Goal: Use online tool/utility: Use online tool/utility

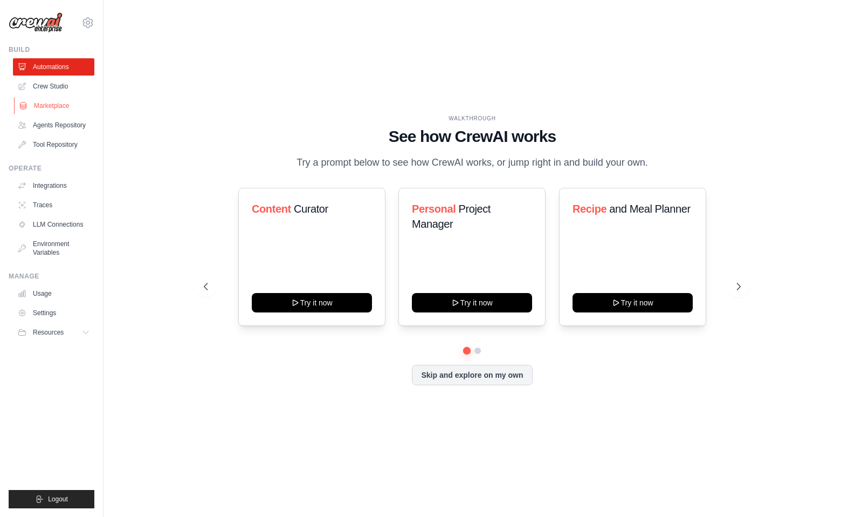
click at [57, 108] on link "Marketplace" at bounding box center [54, 105] width 81 height 17
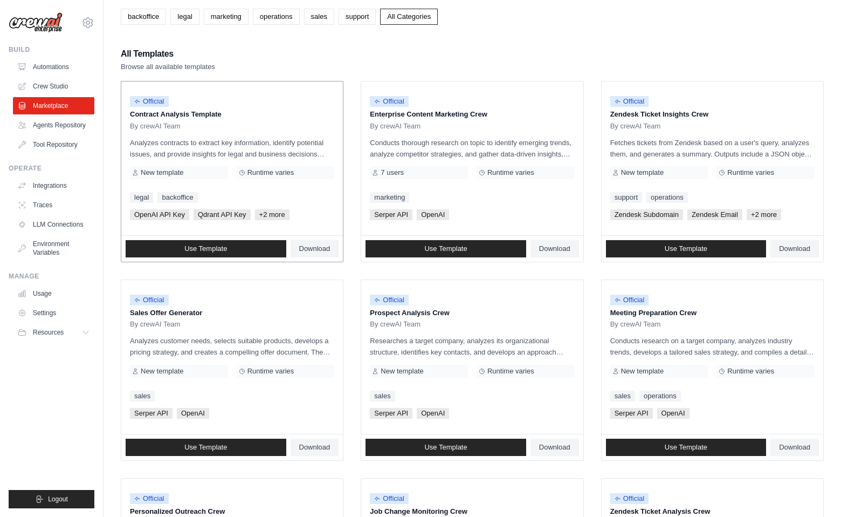
scroll to position [70, 0]
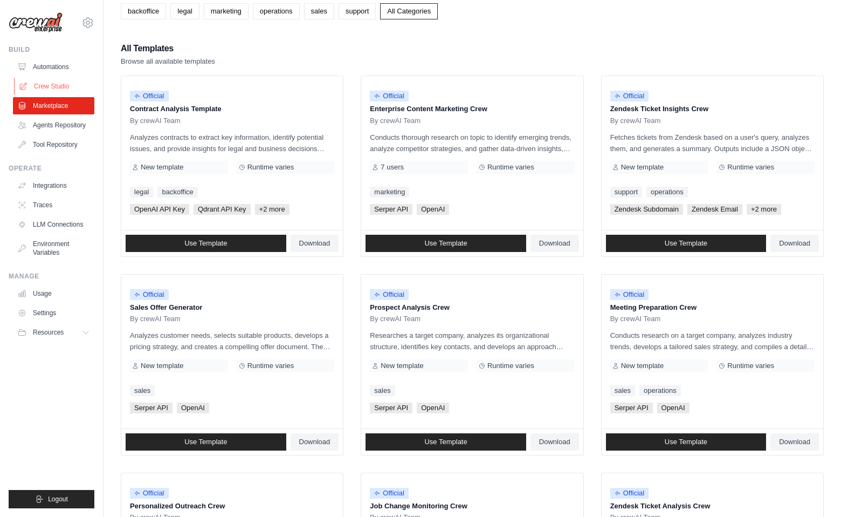
click at [54, 86] on link "Crew Studio" at bounding box center [54, 86] width 81 height 17
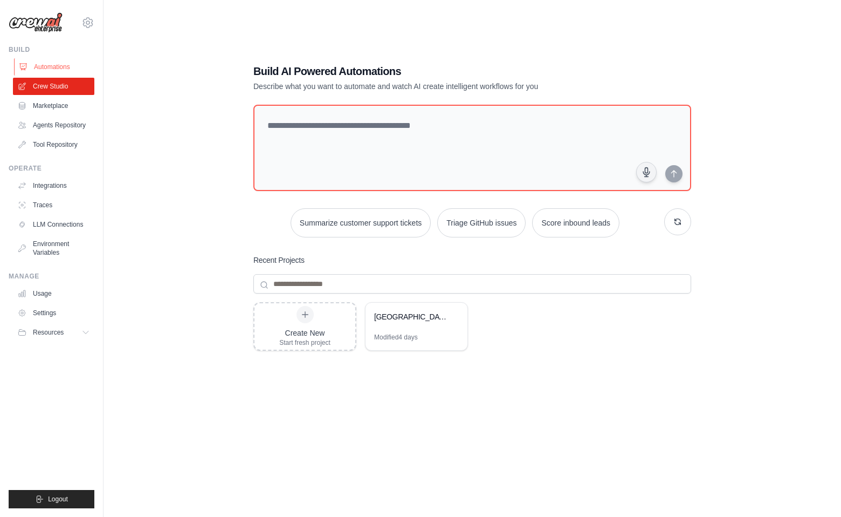
click at [58, 66] on link "Automations" at bounding box center [54, 66] width 81 height 17
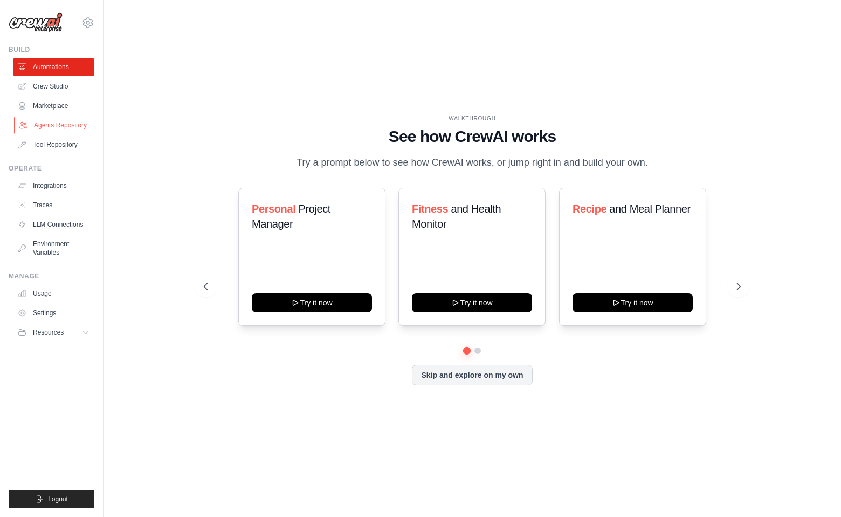
click at [58, 125] on link "Agents Repository" at bounding box center [54, 124] width 81 height 17
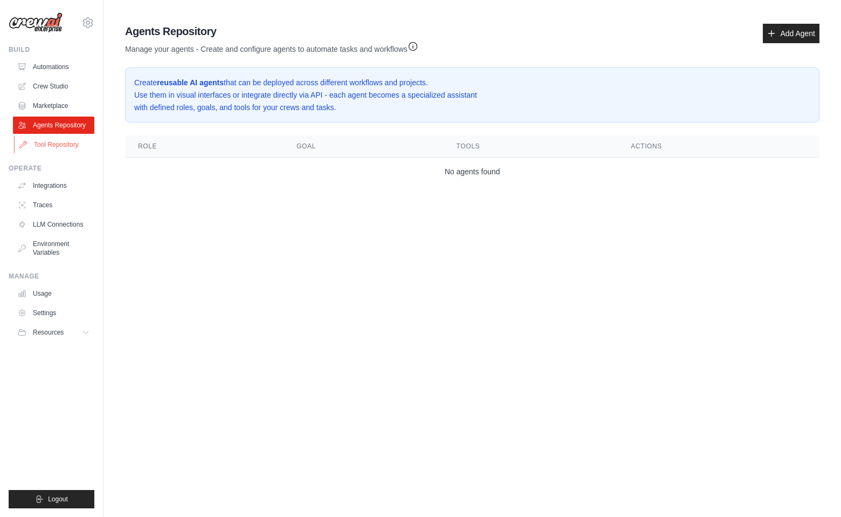
click at [53, 146] on link "Tool Repository" at bounding box center [54, 144] width 81 height 17
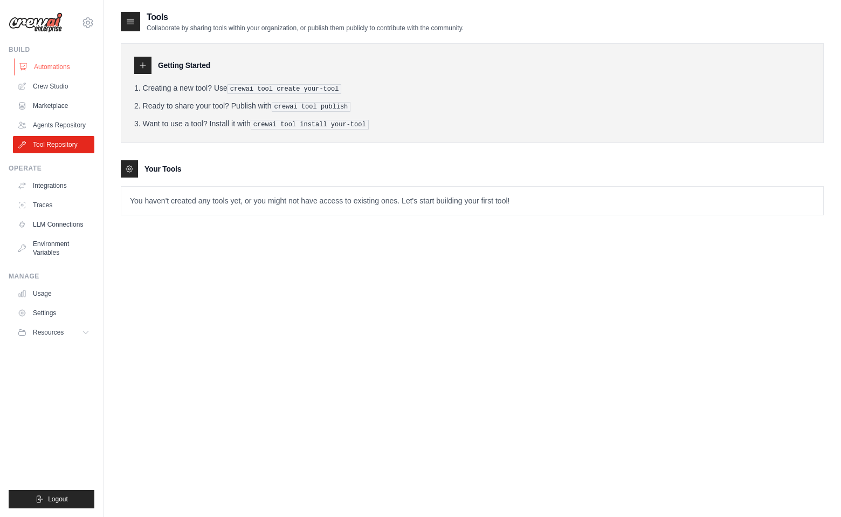
click at [44, 65] on link "Automations" at bounding box center [54, 66] width 81 height 17
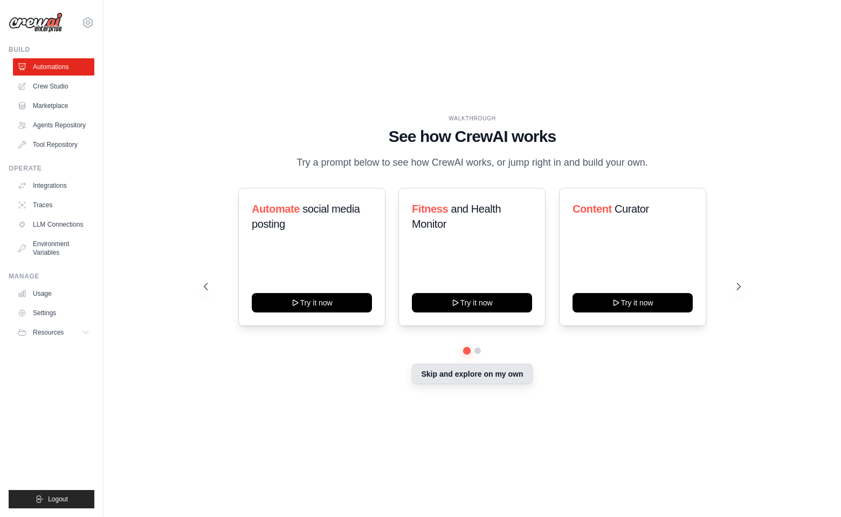
click at [510, 374] on button "Skip and explore on my own" at bounding box center [472, 373] width 120 height 20
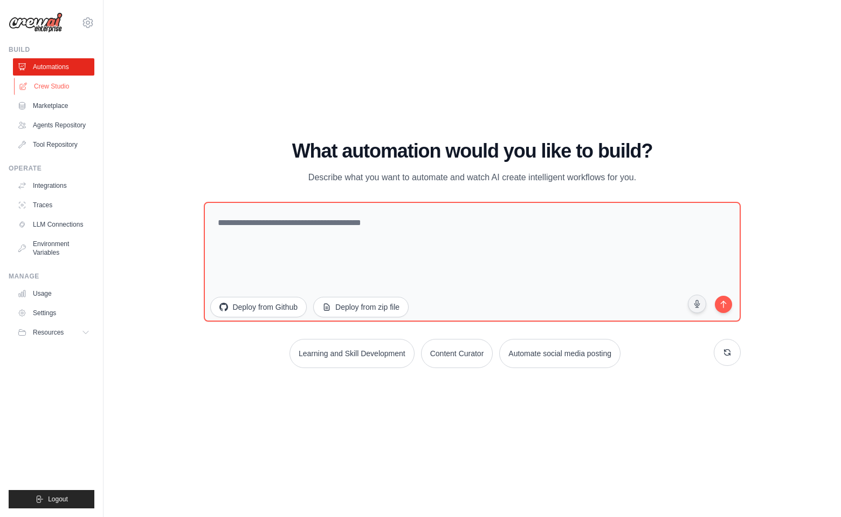
click at [51, 93] on link "Crew Studio" at bounding box center [54, 86] width 81 height 17
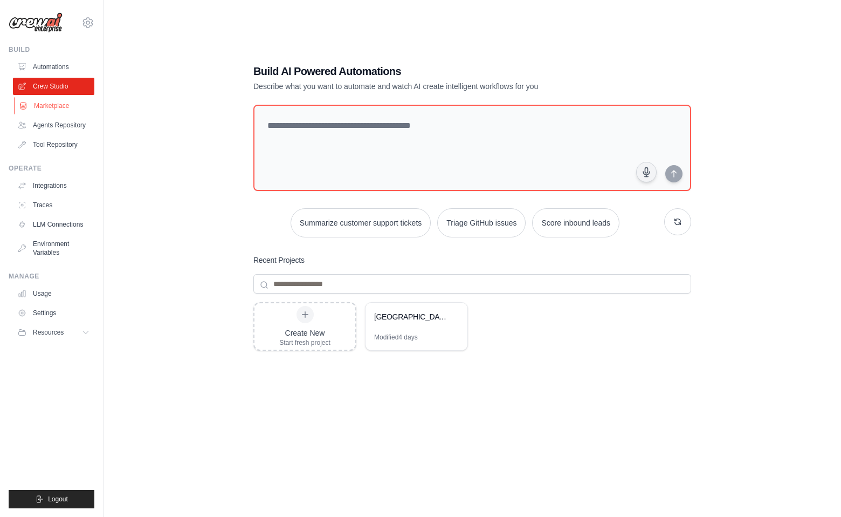
click at [51, 111] on link "Marketplace" at bounding box center [54, 105] width 81 height 17
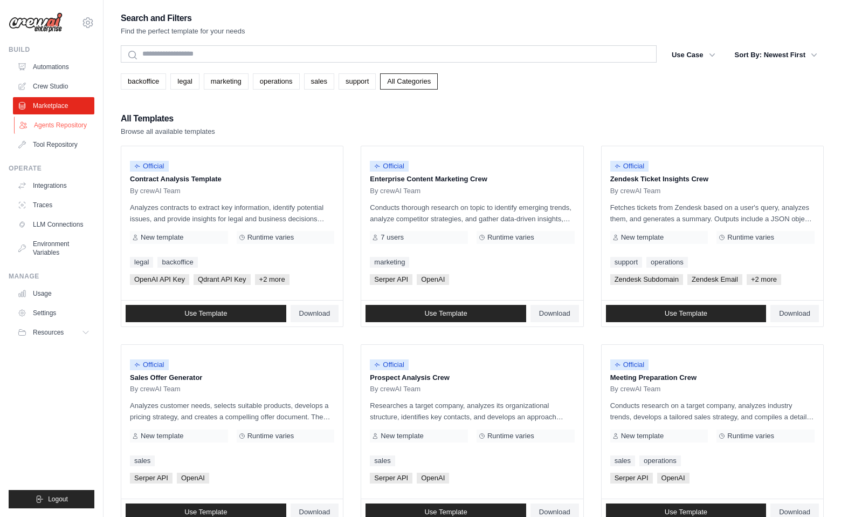
click at [53, 126] on link "Agents Repository" at bounding box center [54, 124] width 81 height 17
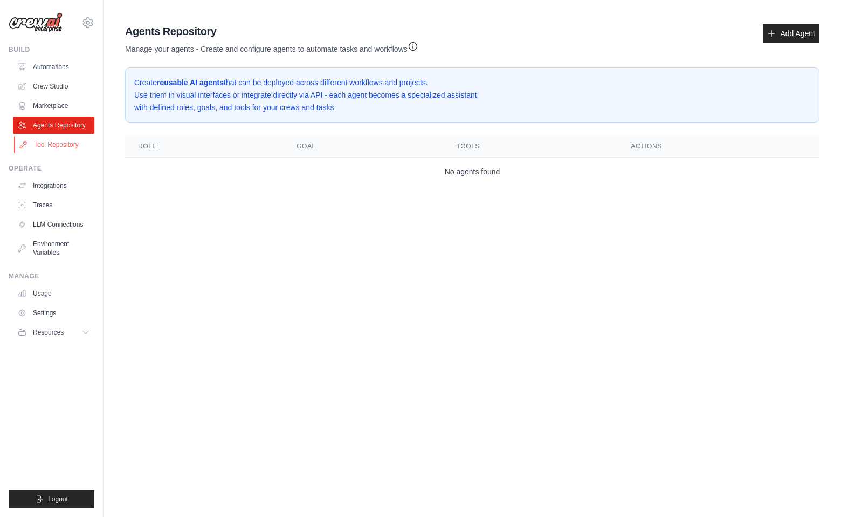
click at [59, 140] on link "Tool Repository" at bounding box center [54, 144] width 81 height 17
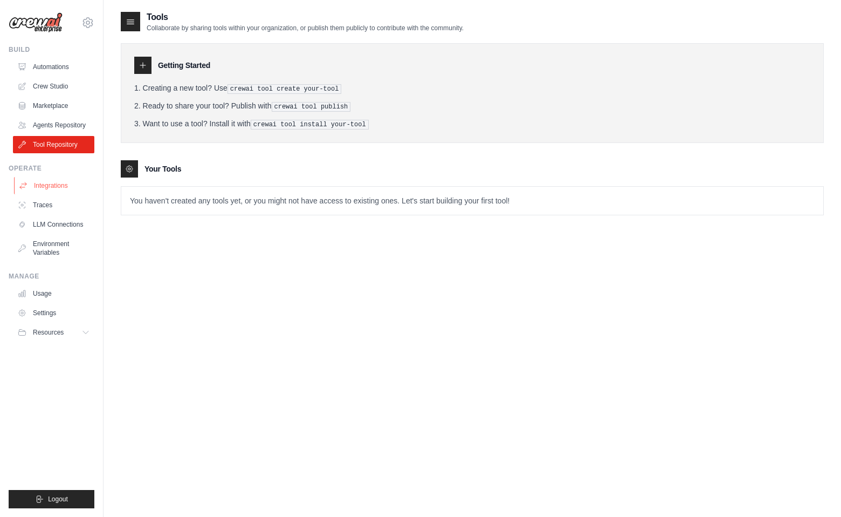
click at [51, 188] on link "Integrations" at bounding box center [54, 185] width 81 height 17
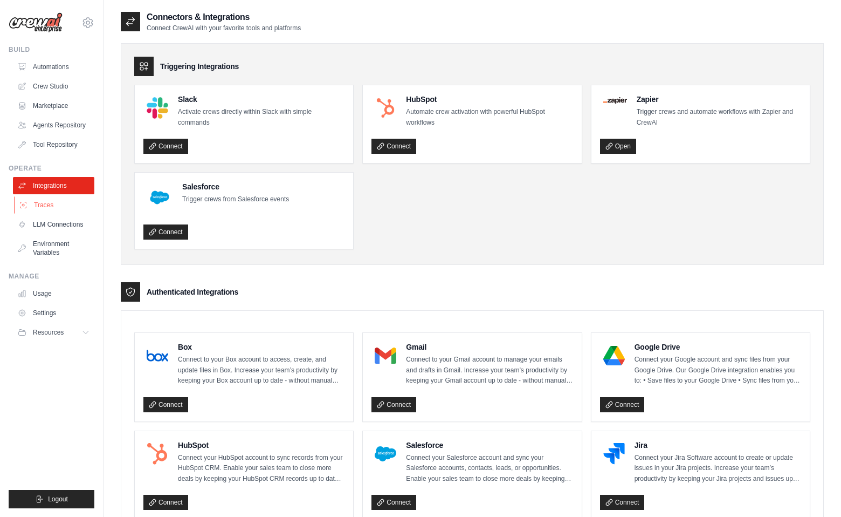
click at [47, 209] on link "Traces" at bounding box center [54, 204] width 81 height 17
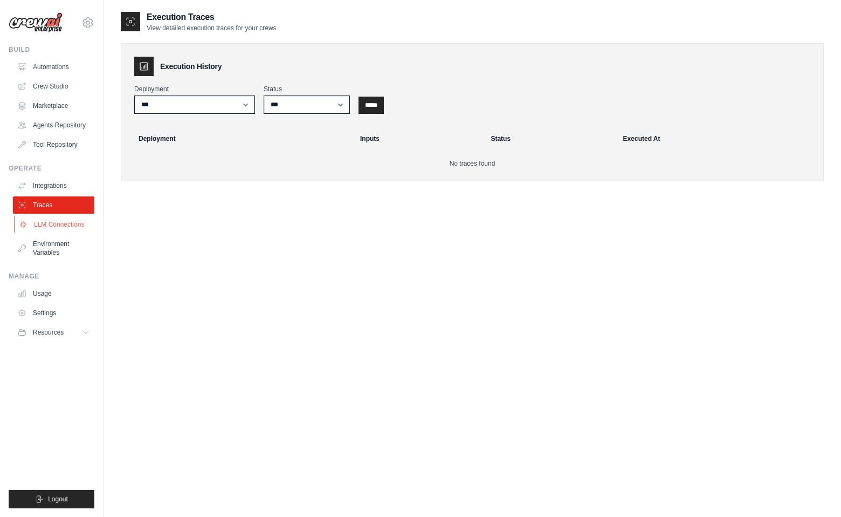
click at [57, 226] on link "LLM Connections" at bounding box center [54, 224] width 81 height 17
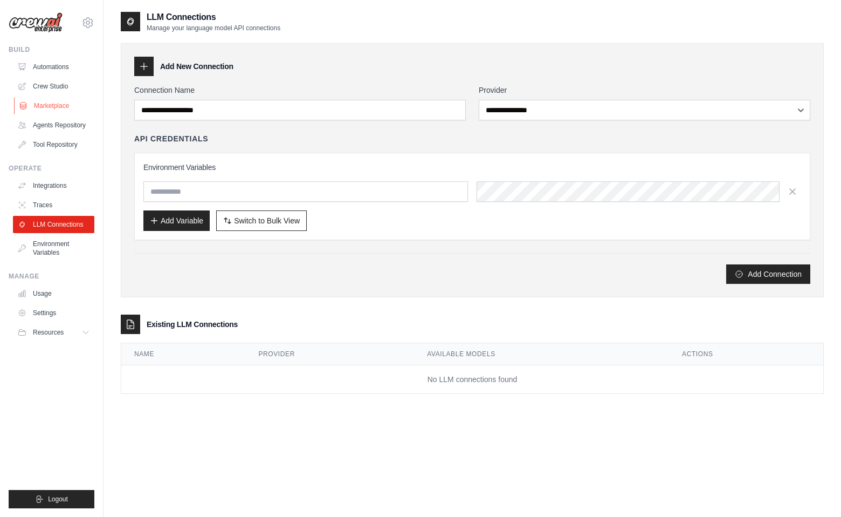
click at [53, 108] on link "Marketplace" at bounding box center [54, 105] width 81 height 17
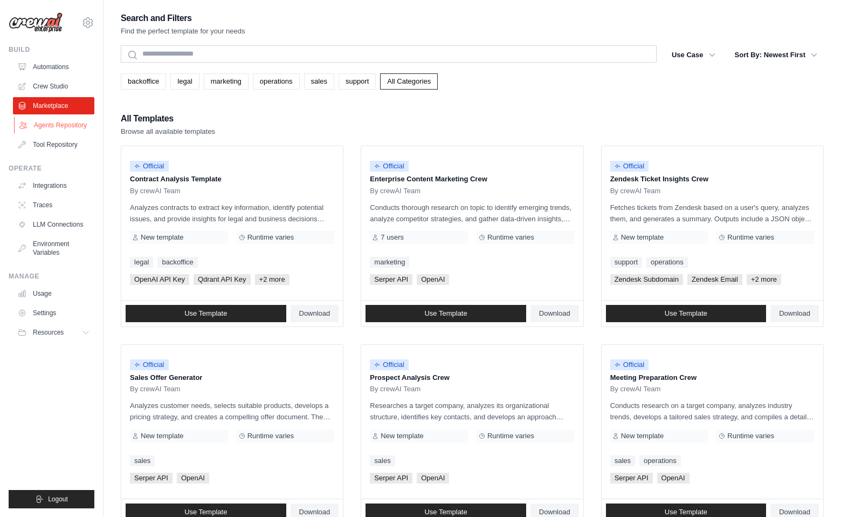
click at [54, 132] on link "Agents Repository" at bounding box center [54, 124] width 81 height 17
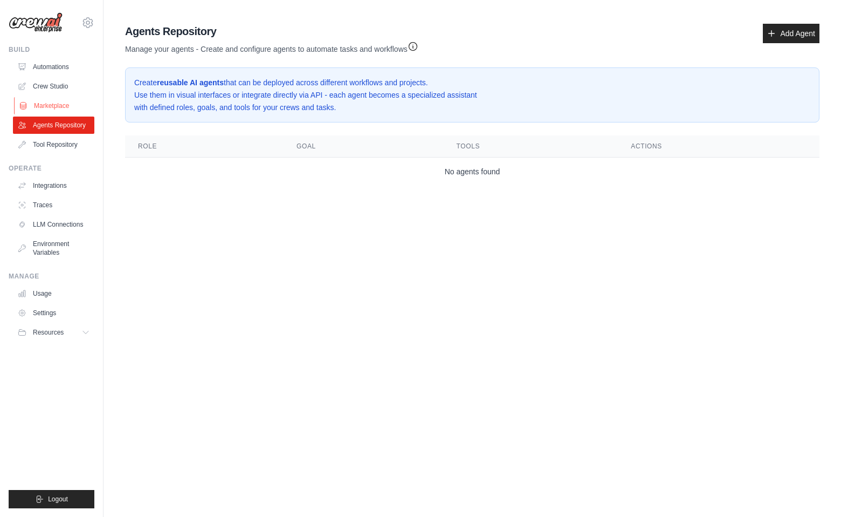
click at [60, 106] on link "Marketplace" at bounding box center [54, 105] width 81 height 17
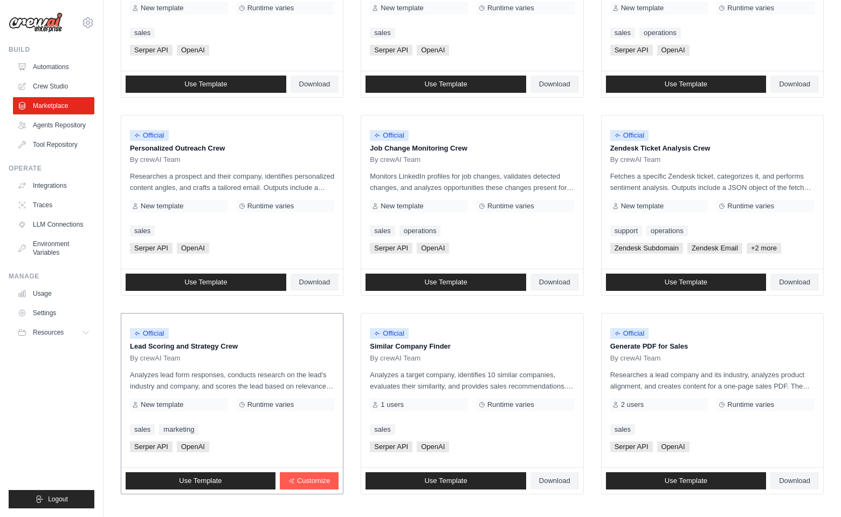
scroll to position [423, 0]
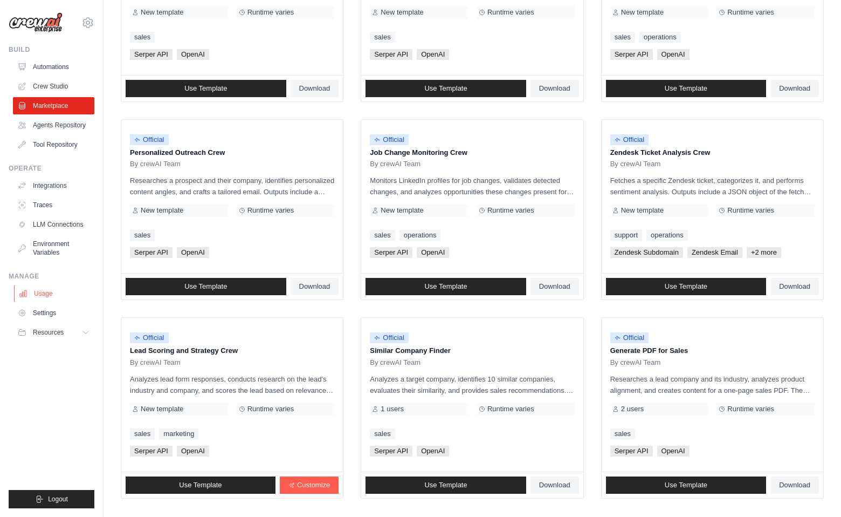
click at [44, 294] on link "Usage" at bounding box center [54, 293] width 81 height 17
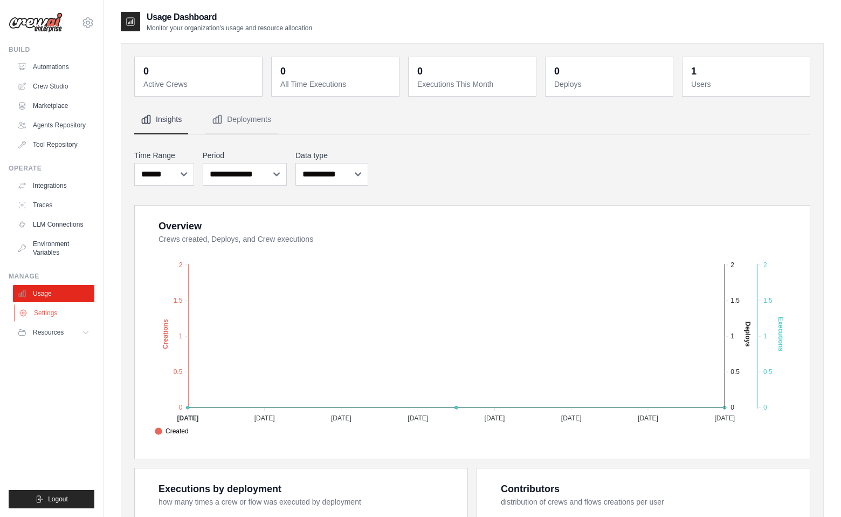
click at [54, 317] on link "Settings" at bounding box center [54, 312] width 81 height 17
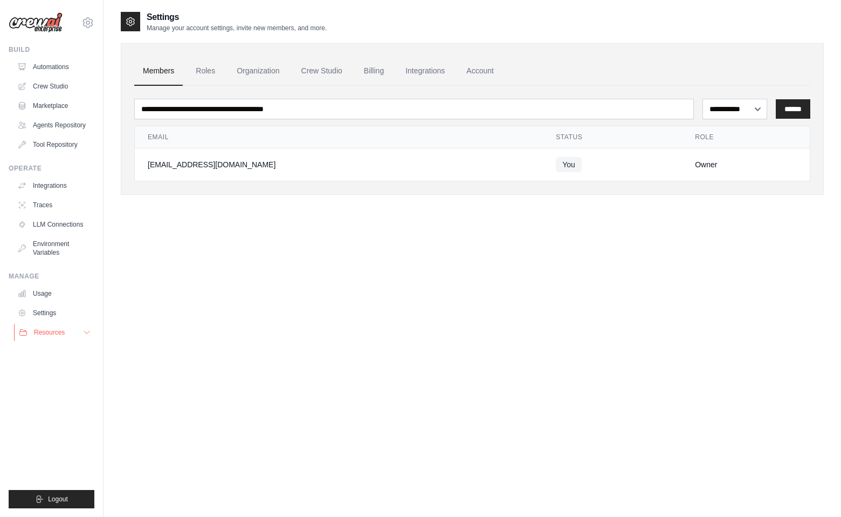
click at [80, 331] on button "Resources" at bounding box center [54, 332] width 81 height 17
click at [68, 349] on span "Documentation" at bounding box center [60, 350] width 44 height 9
click at [88, 23] on icon at bounding box center [87, 22] width 13 height 13
click at [85, 44] on div "ropaux@gmail.com" at bounding box center [88, 46] width 78 height 11
click at [35, 21] on img at bounding box center [36, 22] width 54 height 20
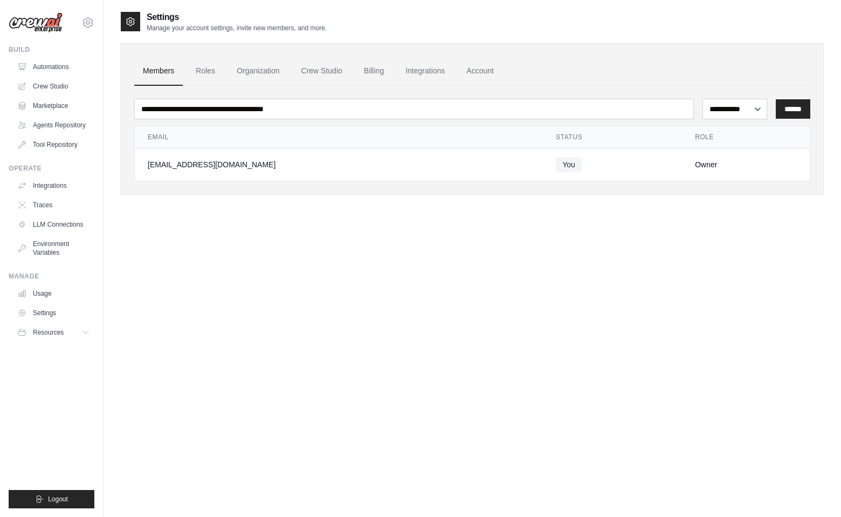
click at [35, 22] on img at bounding box center [36, 22] width 54 height 20
click at [42, 27] on img at bounding box center [36, 22] width 54 height 20
click at [56, 86] on link "Crew Studio" at bounding box center [54, 86] width 81 height 17
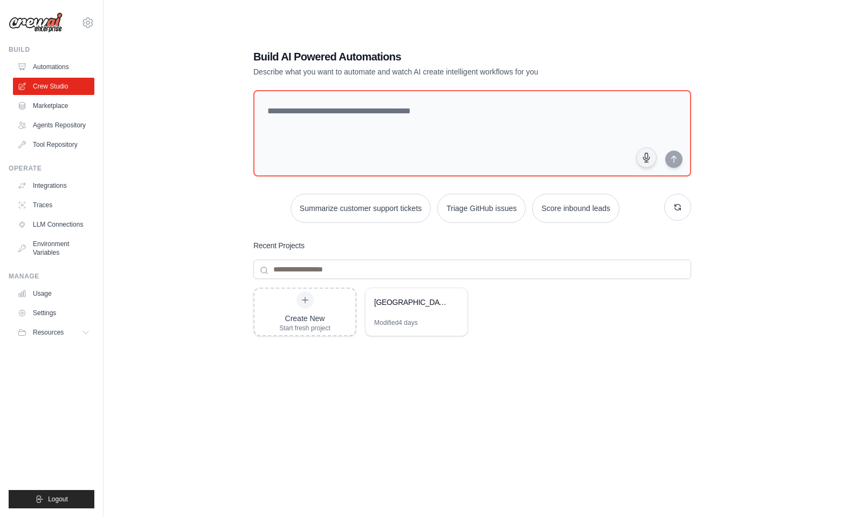
scroll to position [22, 0]
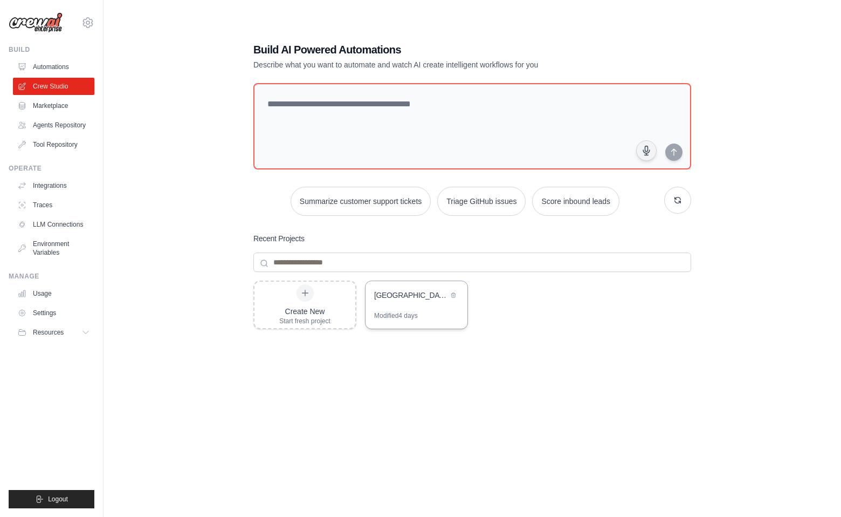
click at [408, 293] on div "[GEOGRAPHIC_DATA]-[GEOGRAPHIC_DATA] Debate Automation" at bounding box center [411, 295] width 74 height 11
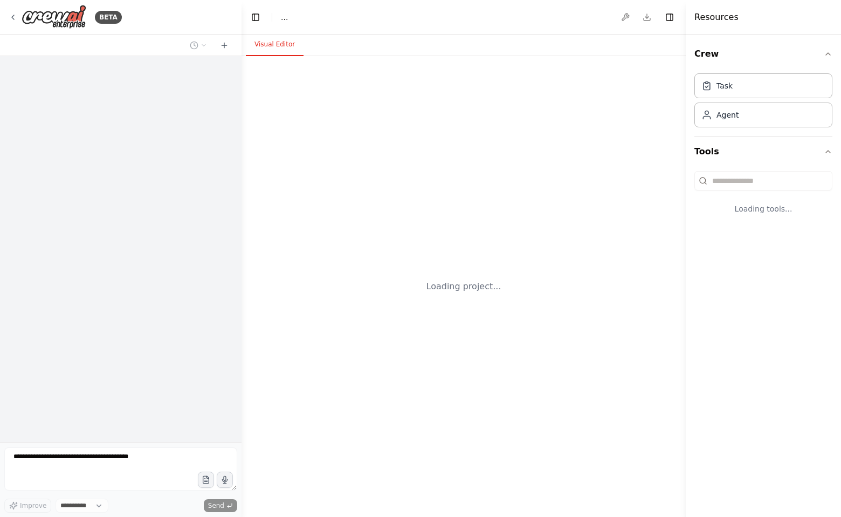
select select "****"
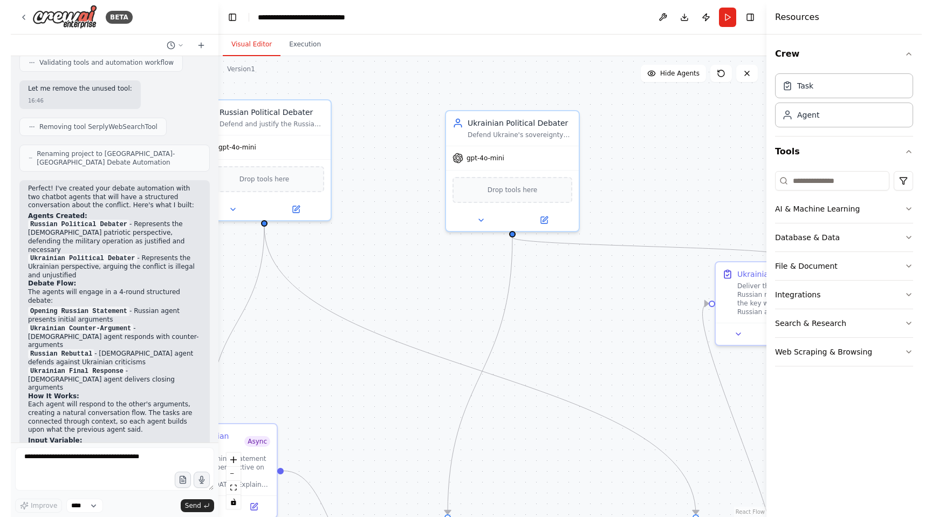
scroll to position [2939, 0]
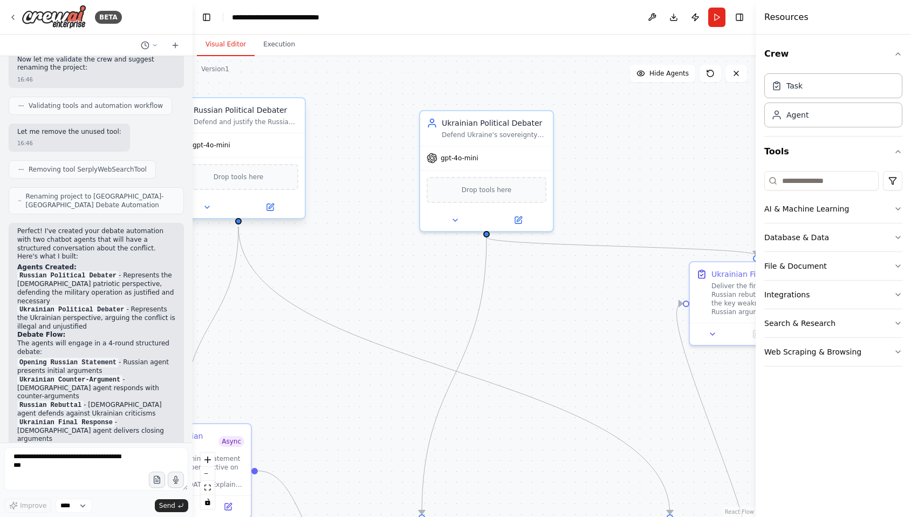
drag, startPoint x: 239, startPoint y: 162, endPoint x: 194, endPoint y: 160, distance: 45.9
click at [194, 160] on div "BETA Set up a crew that finds and organizes interesting articles, videos, and p…" at bounding box center [455, 258] width 911 height 517
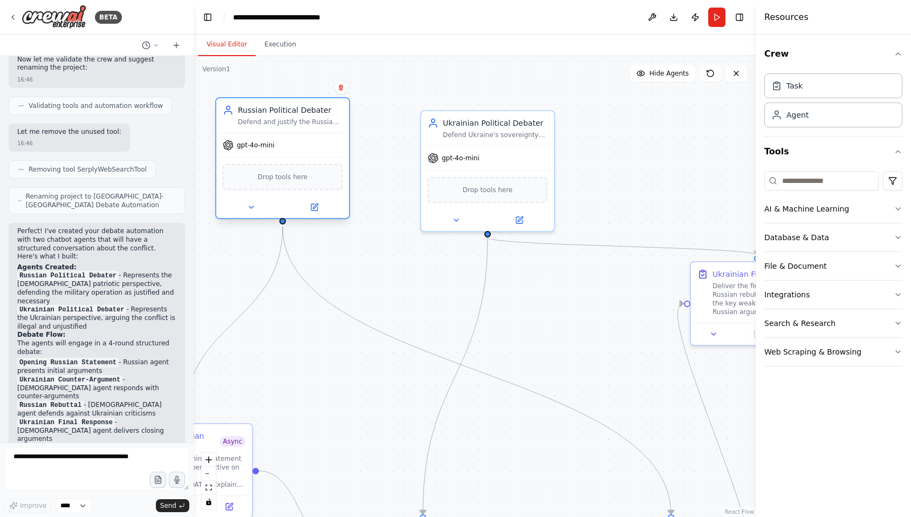
drag, startPoint x: 272, startPoint y: 103, endPoint x: 311, endPoint y: 104, distance: 38.8
click at [311, 104] on div "Russian Political Debater Defend and justify the Russian perspective on the con…" at bounding box center [282, 115] width 133 height 35
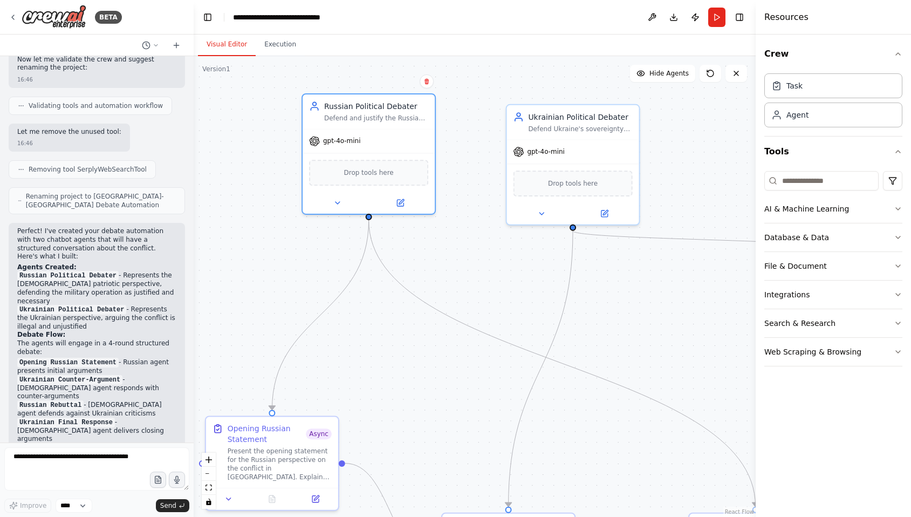
drag, startPoint x: 334, startPoint y: 370, endPoint x: 418, endPoint y: 361, distance: 85.2
click at [418, 361] on div ".deletable-edge-delete-btn { width: 20px; height: 20px; border: 0px solid #ffff…" at bounding box center [475, 286] width 562 height 460
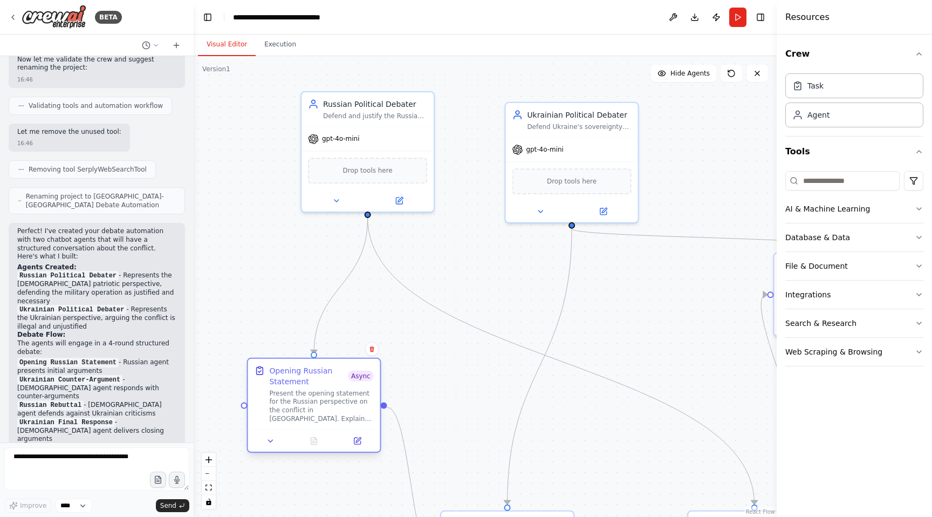
drag, startPoint x: 295, startPoint y: 423, endPoint x: 338, endPoint y: 375, distance: 64.6
click at [338, 375] on div "Opening Russian Statement" at bounding box center [308, 376] width 79 height 22
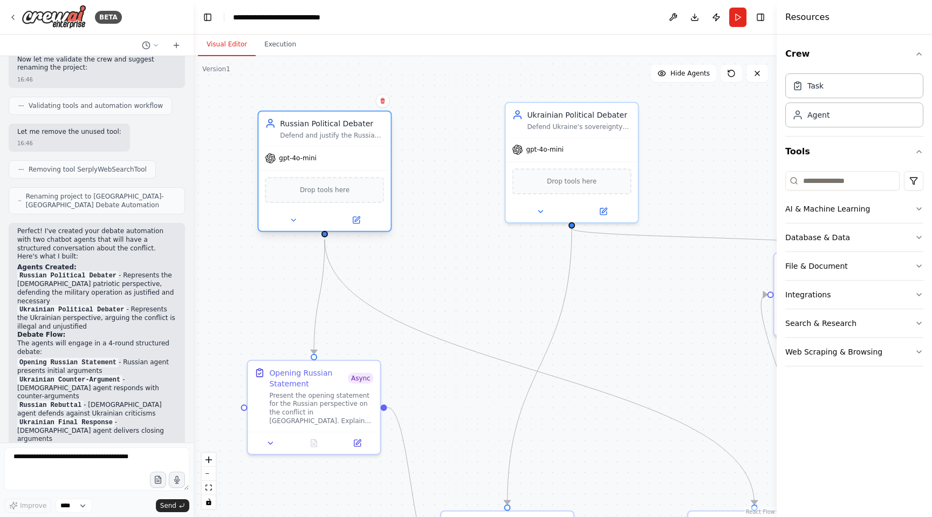
drag, startPoint x: 394, startPoint y: 99, endPoint x: 348, endPoint y: 123, distance: 52.3
click at [348, 123] on div "Russian Political Debater" at bounding box center [332, 123] width 104 height 11
click at [292, 220] on icon at bounding box center [293, 220] width 4 height 2
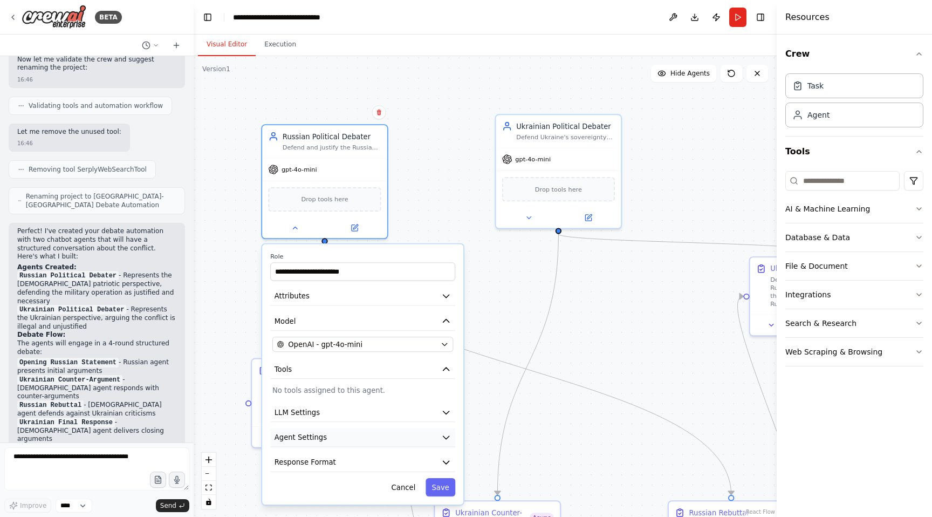
click at [443, 434] on icon "button" at bounding box center [446, 437] width 10 height 10
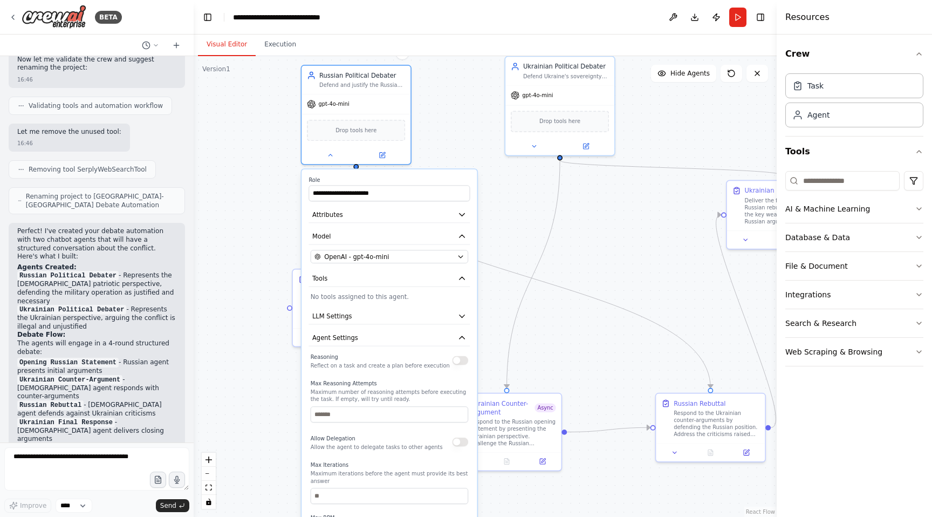
drag, startPoint x: 602, startPoint y: 328, endPoint x: 607, endPoint y: 231, distance: 97.2
click at [607, 231] on div ".deletable-edge-delete-btn { width: 20px; height: 20px; border: 0px solid #ffff…" at bounding box center [485, 286] width 583 height 460
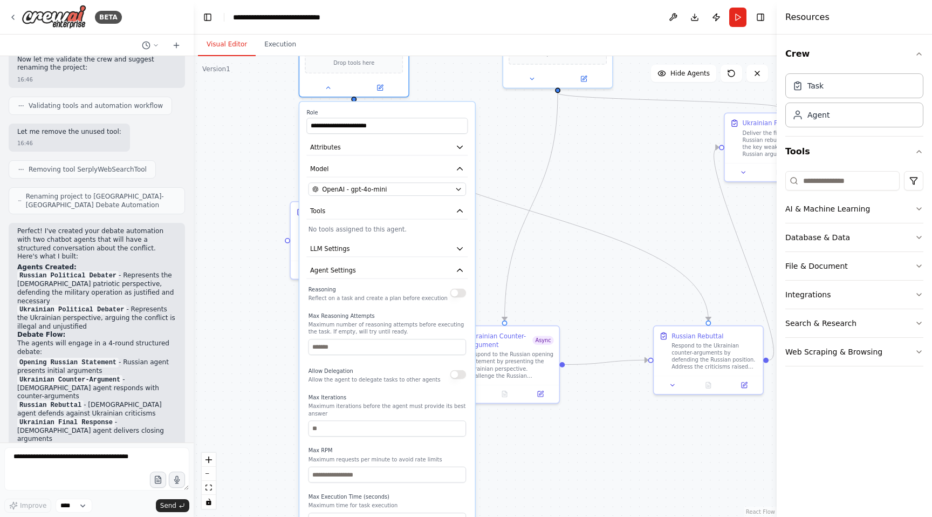
drag, startPoint x: 606, startPoint y: 238, endPoint x: 604, endPoint y: 163, distance: 74.4
click at [604, 163] on div ".deletable-edge-delete-btn { width: 20px; height: 20px; border: 0px solid #ffff…" at bounding box center [485, 286] width 583 height 460
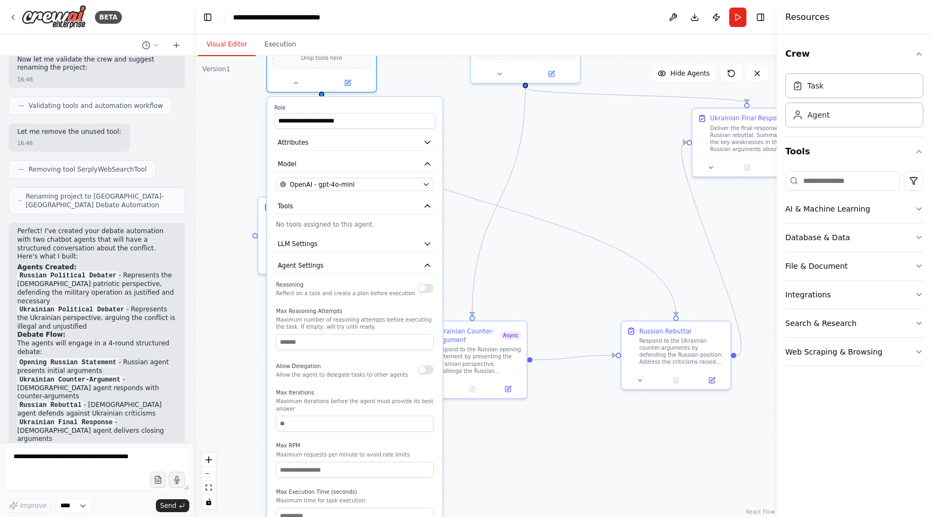
drag, startPoint x: 532, startPoint y: 423, endPoint x: 501, endPoint y: 441, distance: 36.0
click at [501, 441] on div ".deletable-edge-delete-btn { width: 20px; height: 20px; border: 0px solid #ffff…" at bounding box center [485, 286] width 583 height 460
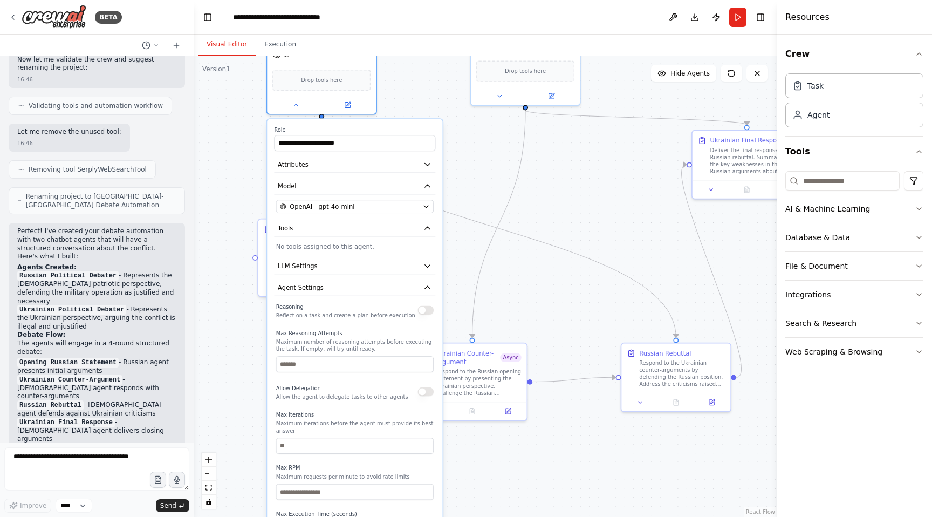
drag, startPoint x: 501, startPoint y: 441, endPoint x: 501, endPoint y: 454, distance: 12.9
click at [501, 454] on div ".deletable-edge-delete-btn { width: 20px; height: 20px; border: 0px solid #ffff…" at bounding box center [485, 286] width 583 height 460
click at [300, 104] on button at bounding box center [296, 103] width 50 height 11
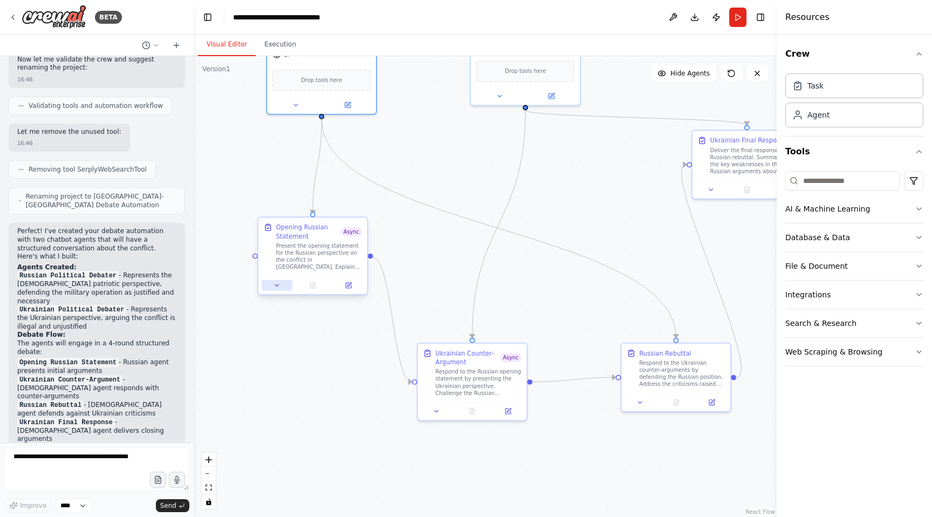
click at [279, 288] on icon at bounding box center [276, 284] width 7 height 7
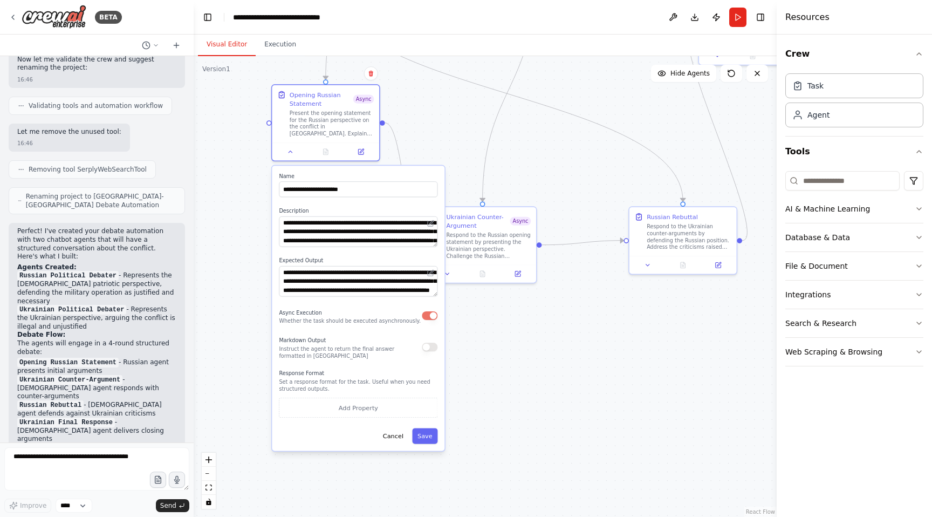
drag, startPoint x: 613, startPoint y: 277, endPoint x: 622, endPoint y: 141, distance: 136.2
click at [622, 141] on div ".deletable-edge-delete-btn { width: 20px; height: 20px; border: 0px solid #ffff…" at bounding box center [485, 286] width 583 height 460
click at [563, 357] on div ".deletable-edge-delete-btn { width: 20px; height: 20px; border: 0px solid #ffff…" at bounding box center [485, 286] width 583 height 460
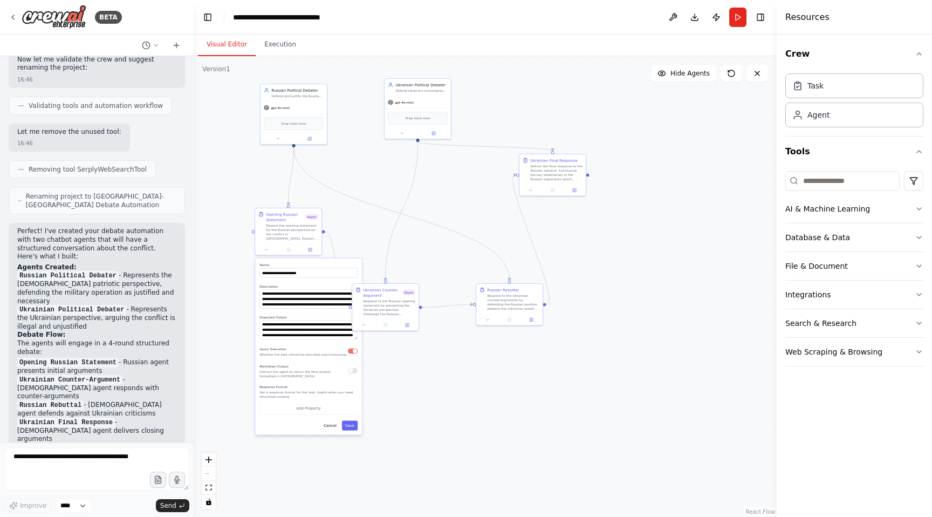
drag, startPoint x: 678, startPoint y: 350, endPoint x: 526, endPoint y: 396, distance: 159.3
click at [526, 396] on div ".deletable-edge-delete-btn { width: 20px; height: 20px; border: 0px solid #ffff…" at bounding box center [485, 286] width 583 height 460
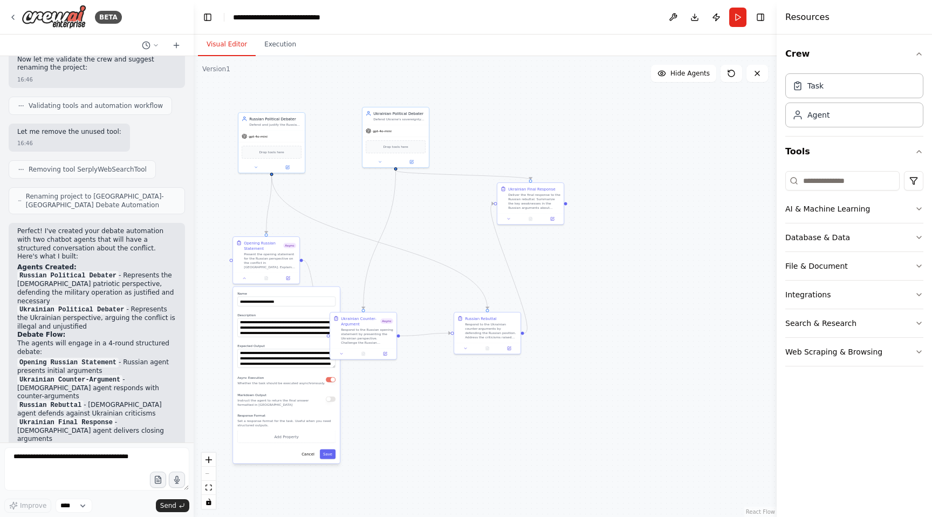
click at [553, 418] on div ".deletable-edge-delete-btn { width: 20px; height: 20px; border: 0px solid #ffff…" at bounding box center [485, 286] width 583 height 460
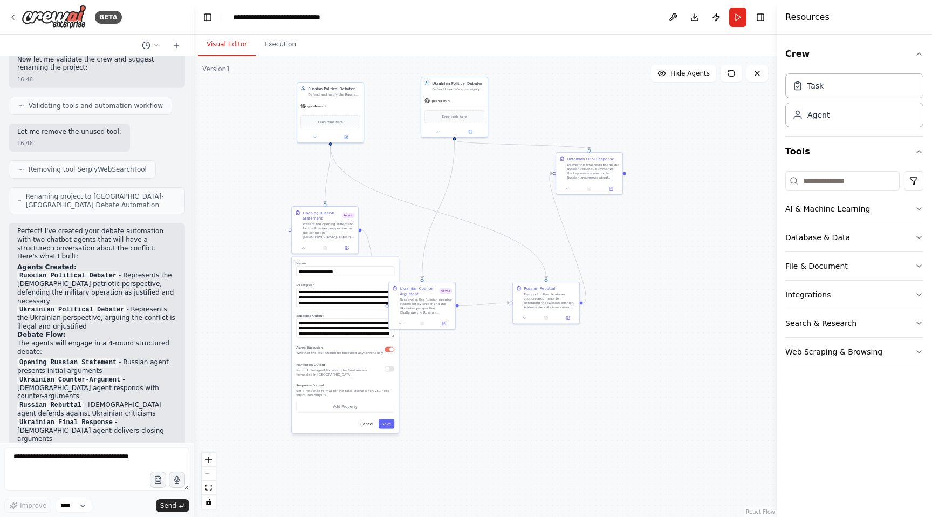
drag, startPoint x: 355, startPoint y: 212, endPoint x: 397, endPoint y: 213, distance: 41.5
click at [397, 213] on div ".deletable-edge-delete-btn { width: 20px; height: 20px; border: 0px solid #ffff…" at bounding box center [485, 286] width 583 height 460
